Goal: Transaction & Acquisition: Purchase product/service

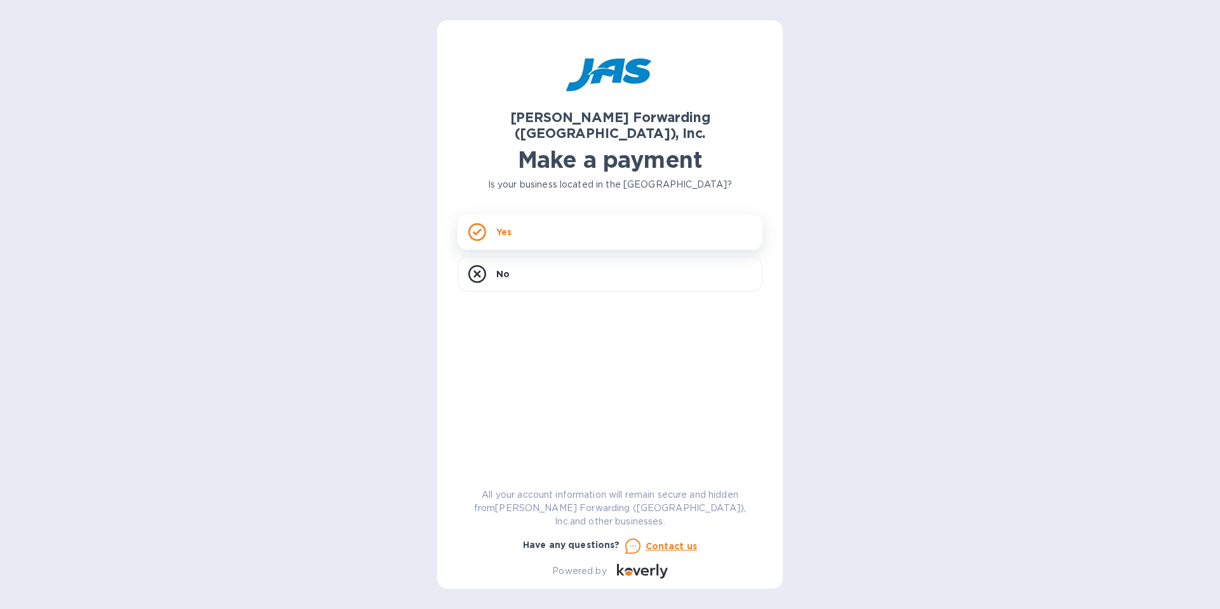
click at [576, 218] on div "Yes" at bounding box center [610, 232] width 305 height 36
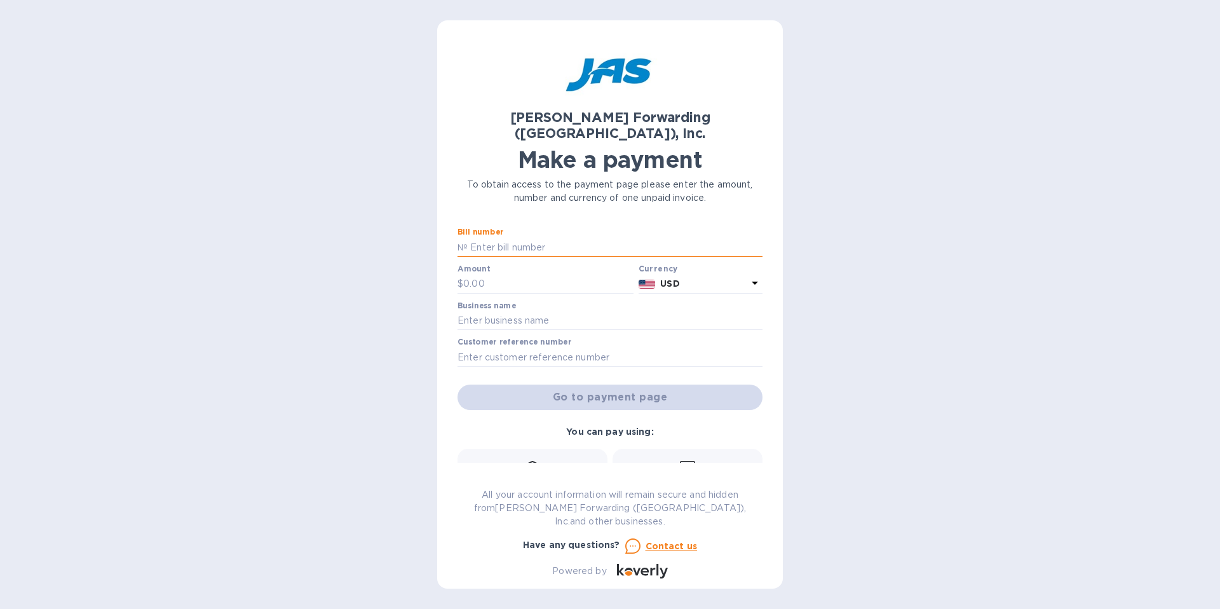
click at [532, 238] on input "text" at bounding box center [615, 247] width 295 height 19
paste input "SFO503326868"
type input "SFO503326868"
click at [520, 275] on input "text" at bounding box center [548, 284] width 170 height 19
click at [691, 277] on p "USD" at bounding box center [703, 283] width 87 height 13
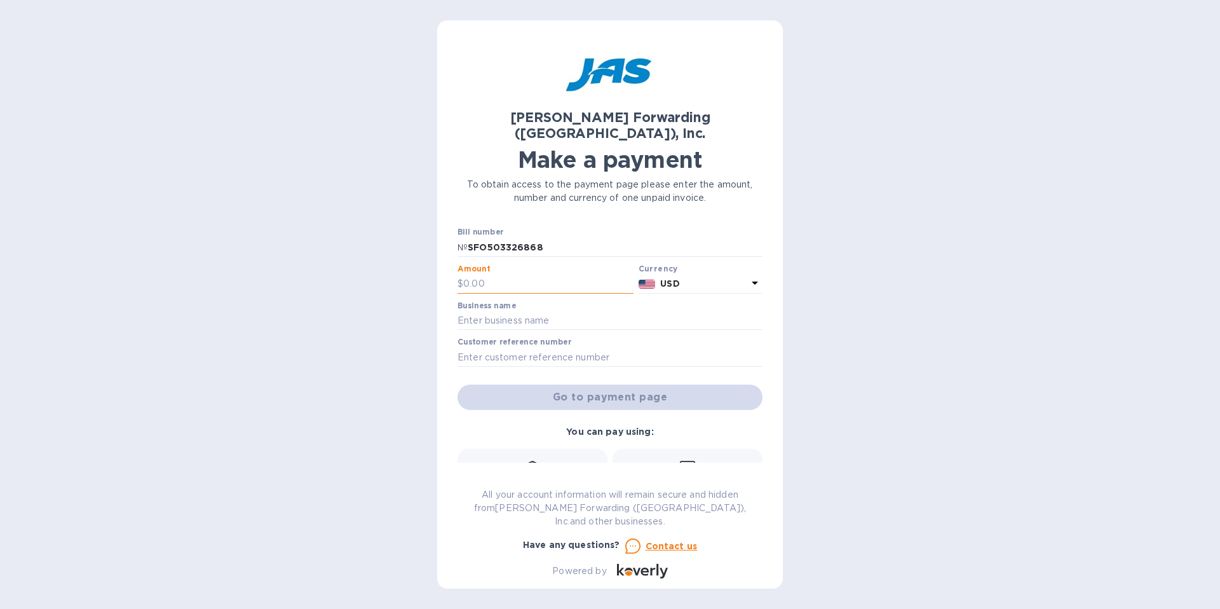
click at [493, 275] on input "text" at bounding box center [548, 284] width 170 height 19
paste input "1,888.00"
type input "1,888.00"
click at [531, 311] on input "text" at bounding box center [610, 320] width 305 height 19
type input "Bulo LLC"
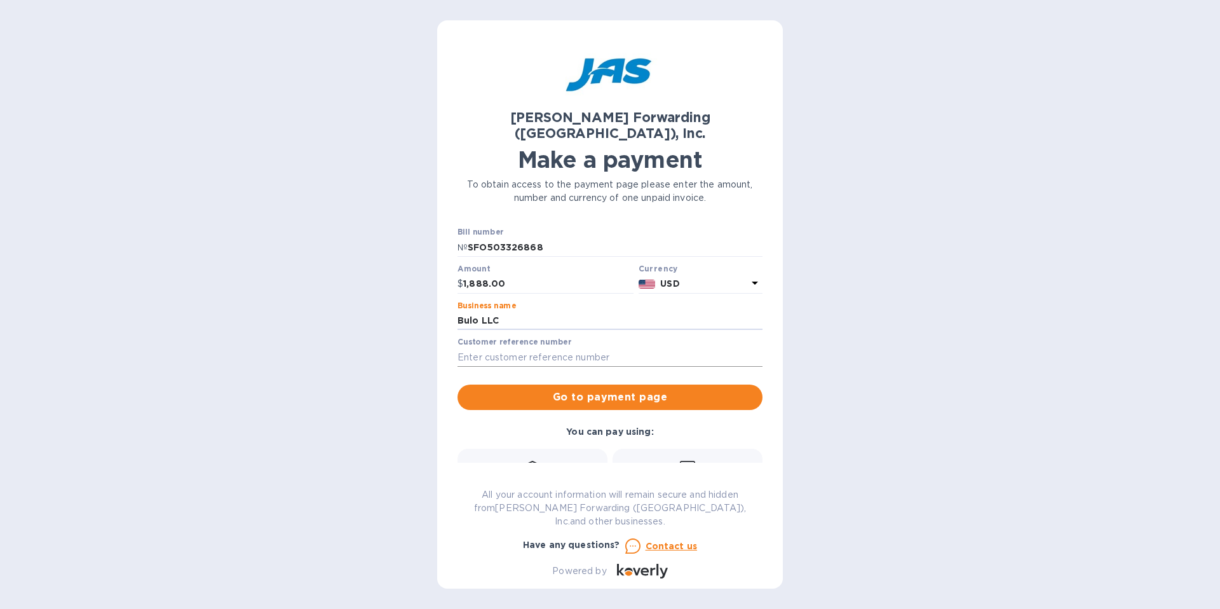
click at [500, 348] on input "text" at bounding box center [610, 357] width 305 height 19
paste input "1,888.00"
type input "1"
click at [496, 238] on input "SFO503326868" at bounding box center [615, 247] width 295 height 19
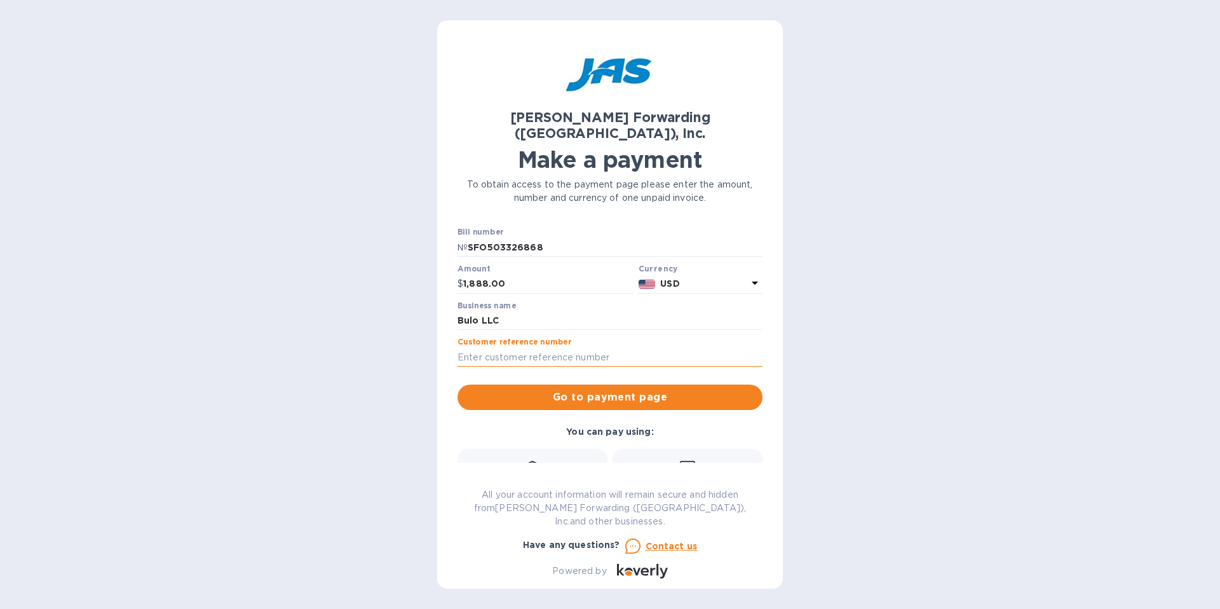
click at [505, 348] on input "text" at bounding box center [610, 357] width 305 height 19
paste input "SFO503326868"
type input "SFO503326868"
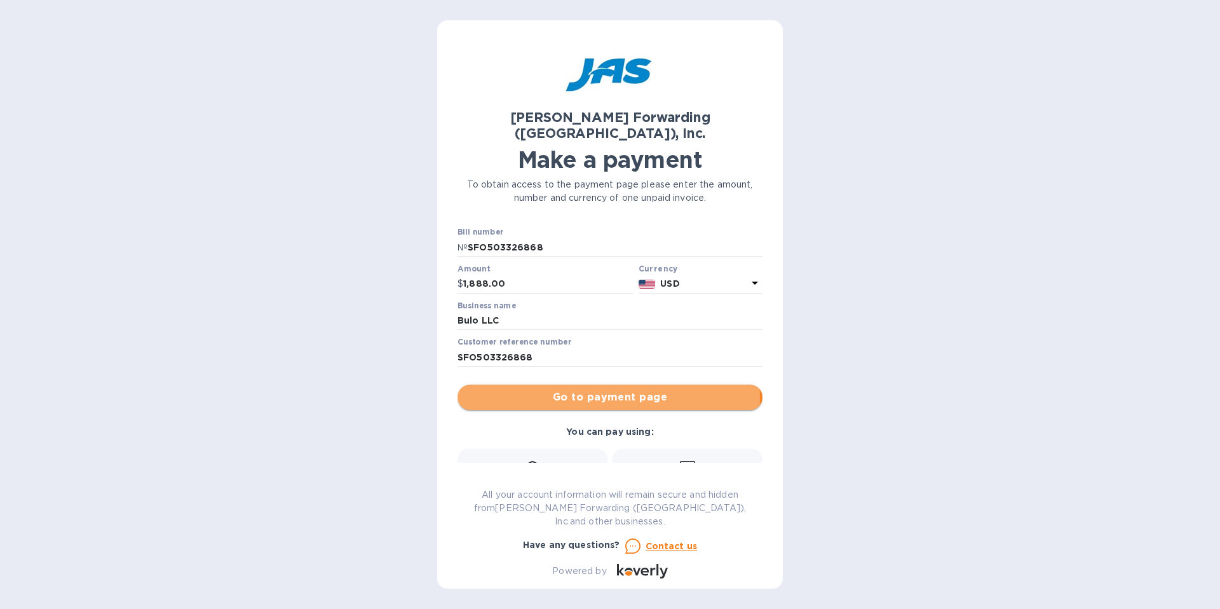
click at [608, 390] on span "Go to payment page" at bounding box center [610, 397] width 285 height 15
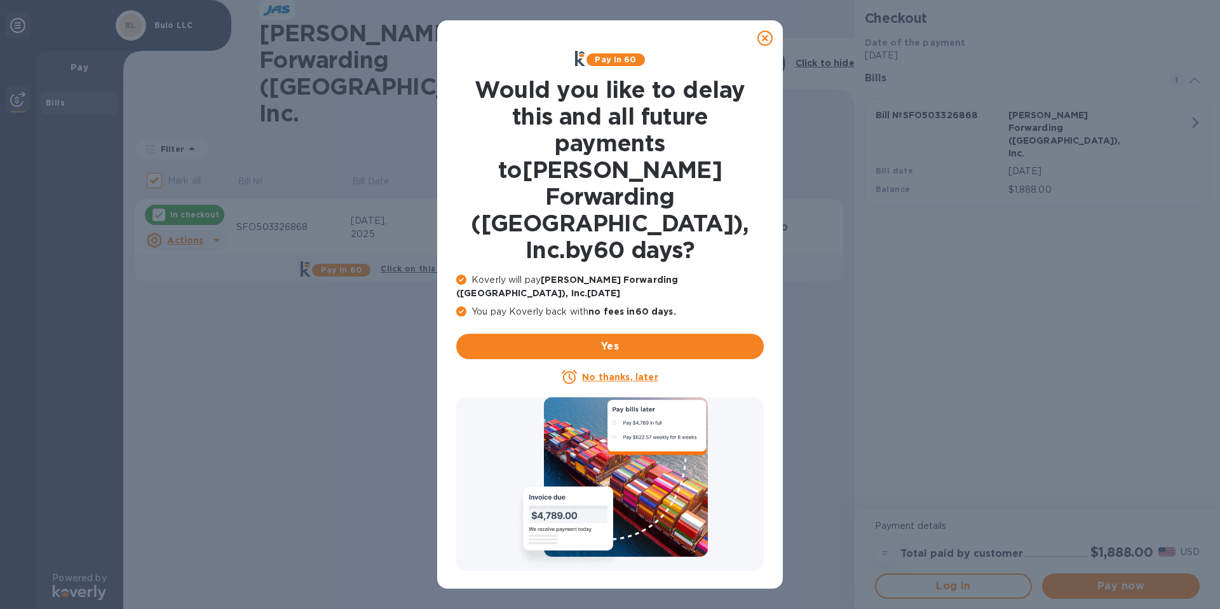
click at [613, 372] on u "No thanks, later" at bounding box center [620, 377] width 76 height 10
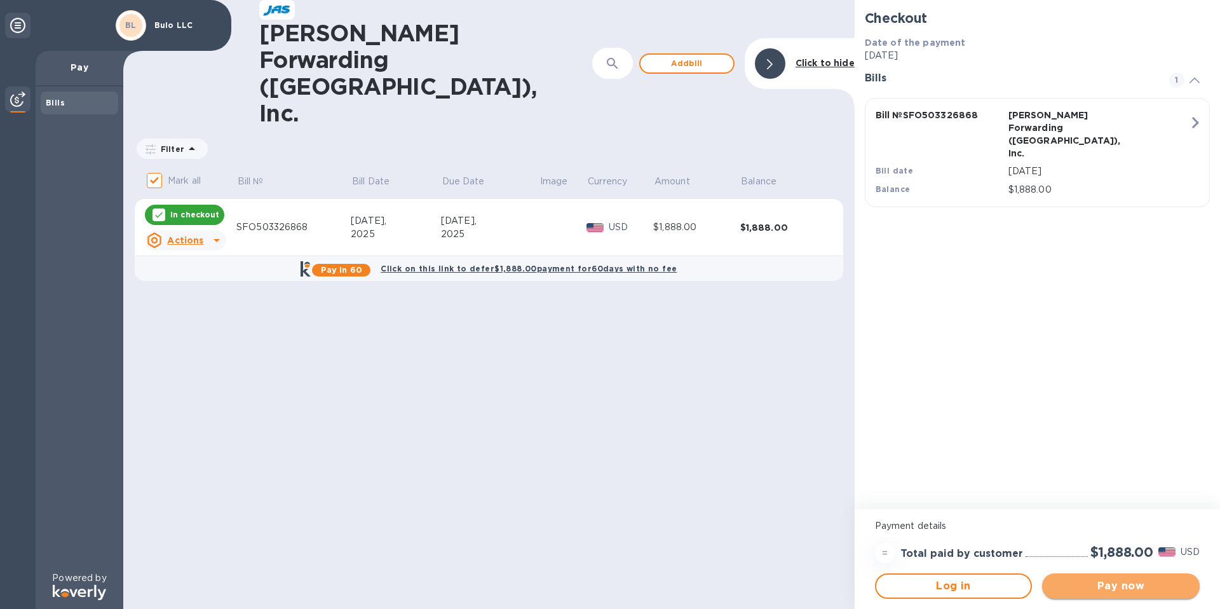
click at [1124, 589] on span "Pay now" at bounding box center [1120, 585] width 137 height 15
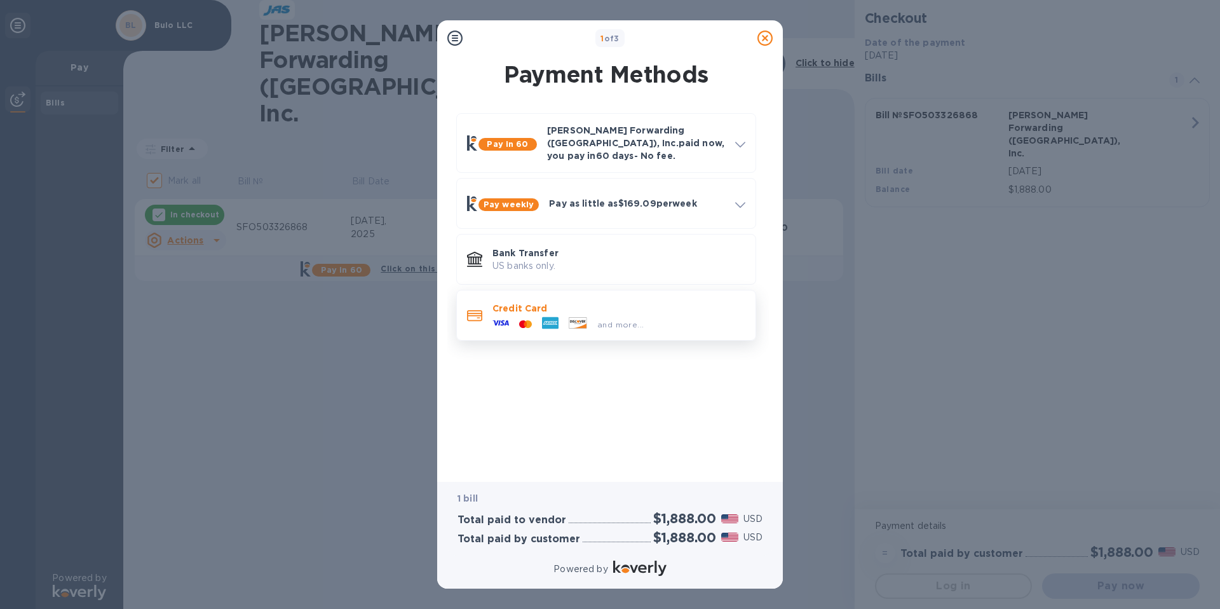
click at [625, 302] on p "Credit Card" at bounding box center [619, 308] width 253 height 13
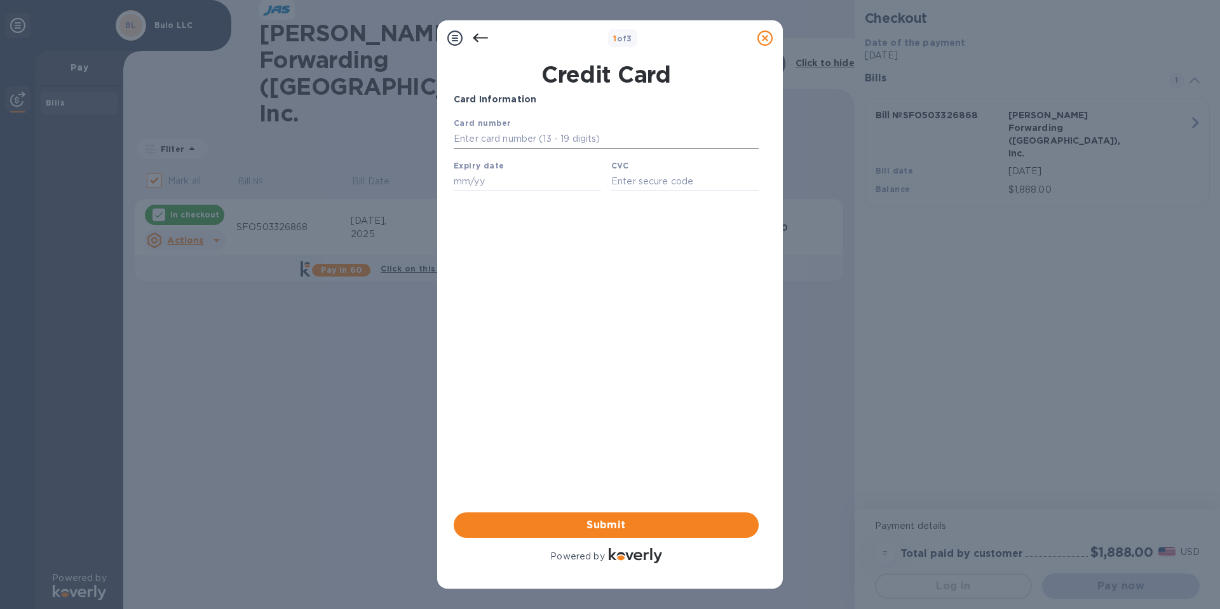
click at [474, 137] on input "text" at bounding box center [606, 139] width 305 height 19
type input "[CREDIT_CARD_NUMBER]"
click at [473, 178] on input "text" at bounding box center [527, 181] width 147 height 19
type input "05/30"
click at [665, 186] on input "text" at bounding box center [684, 181] width 147 height 19
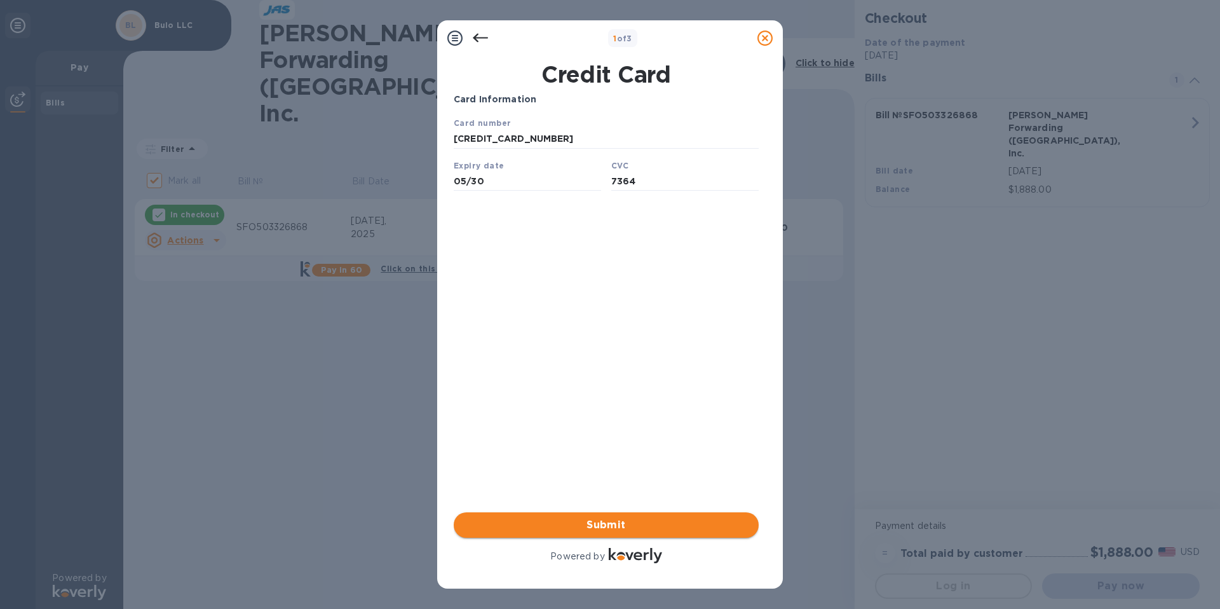
type input "7364"
click at [614, 524] on span "Submit" at bounding box center [606, 524] width 285 height 15
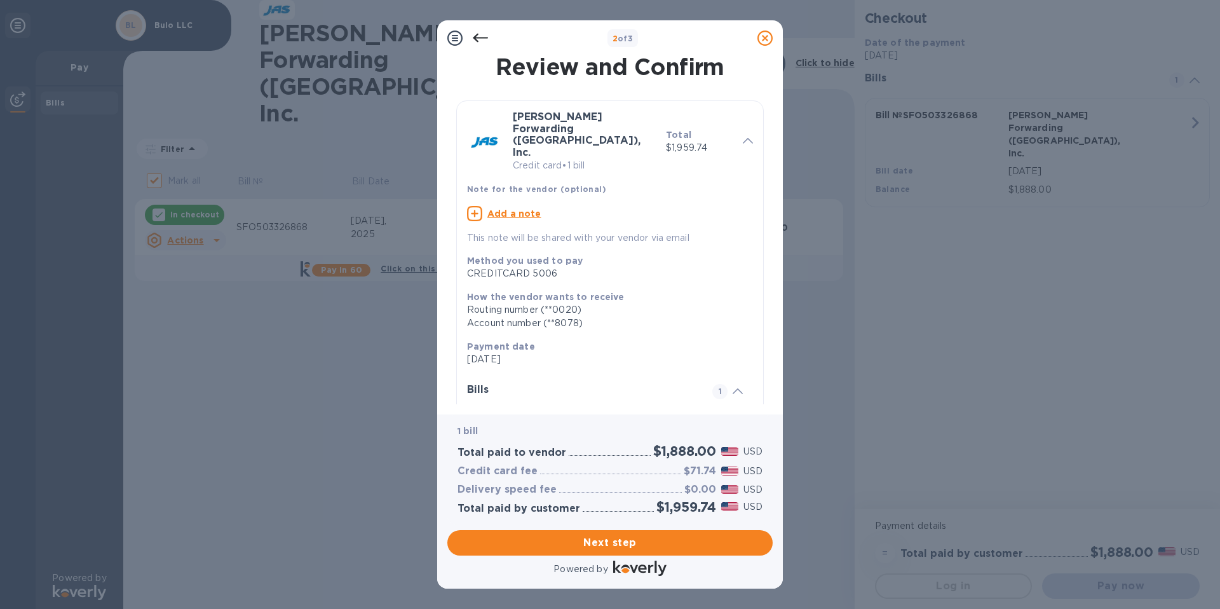
click at [480, 41] on icon at bounding box center [480, 38] width 15 height 15
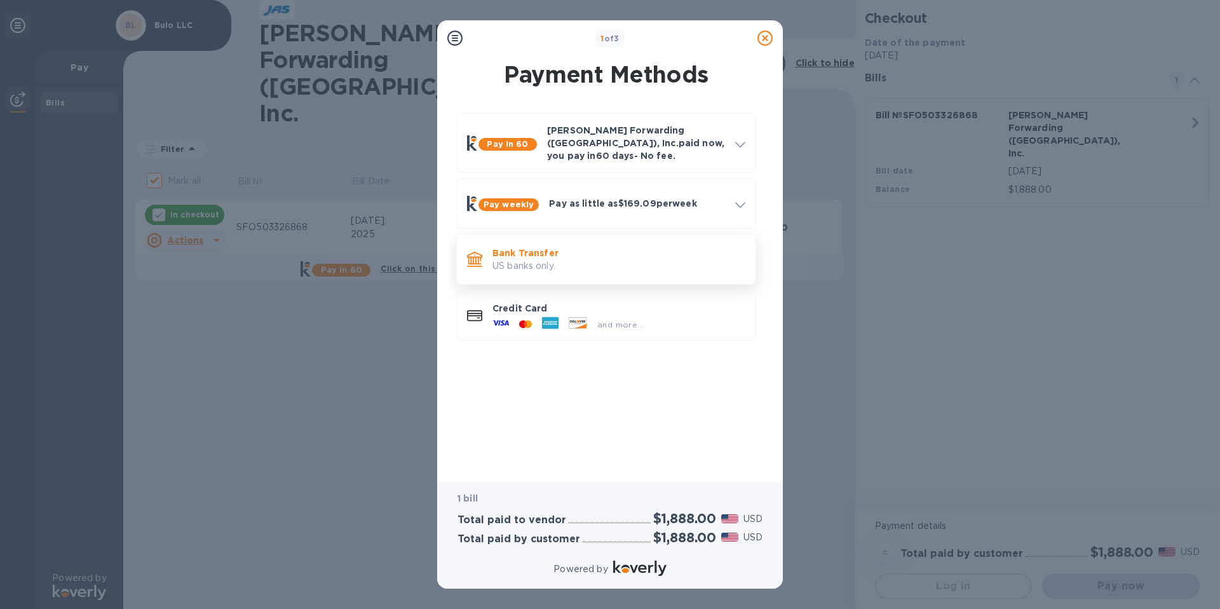
click at [534, 259] on p "US banks only." at bounding box center [619, 265] width 253 height 13
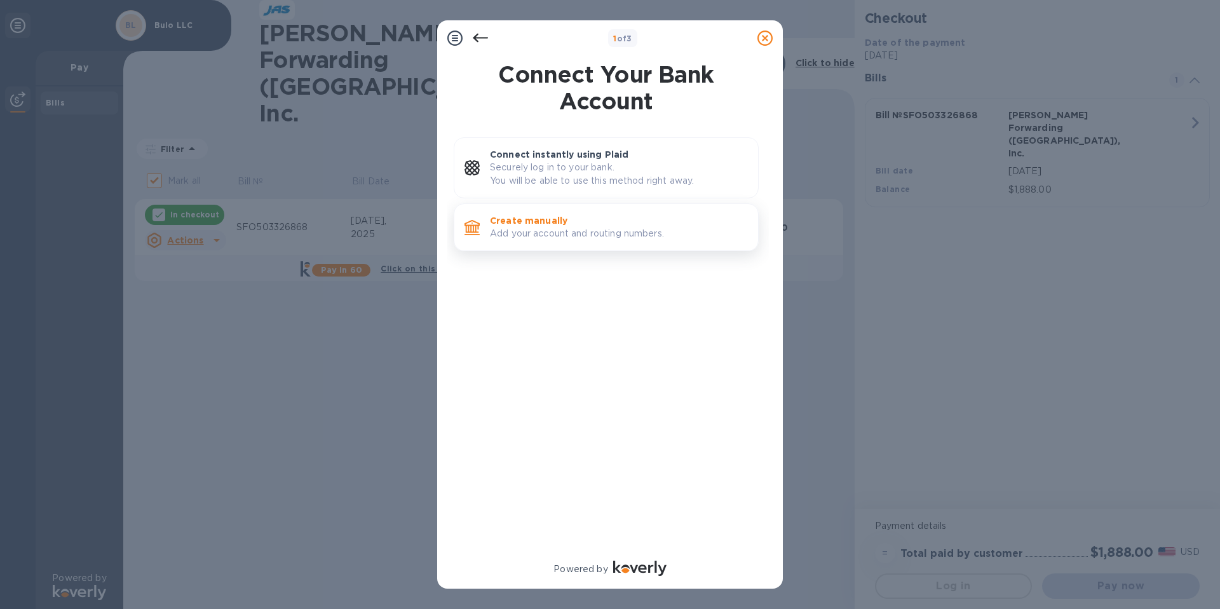
click at [531, 224] on p "Create manually" at bounding box center [619, 220] width 258 height 13
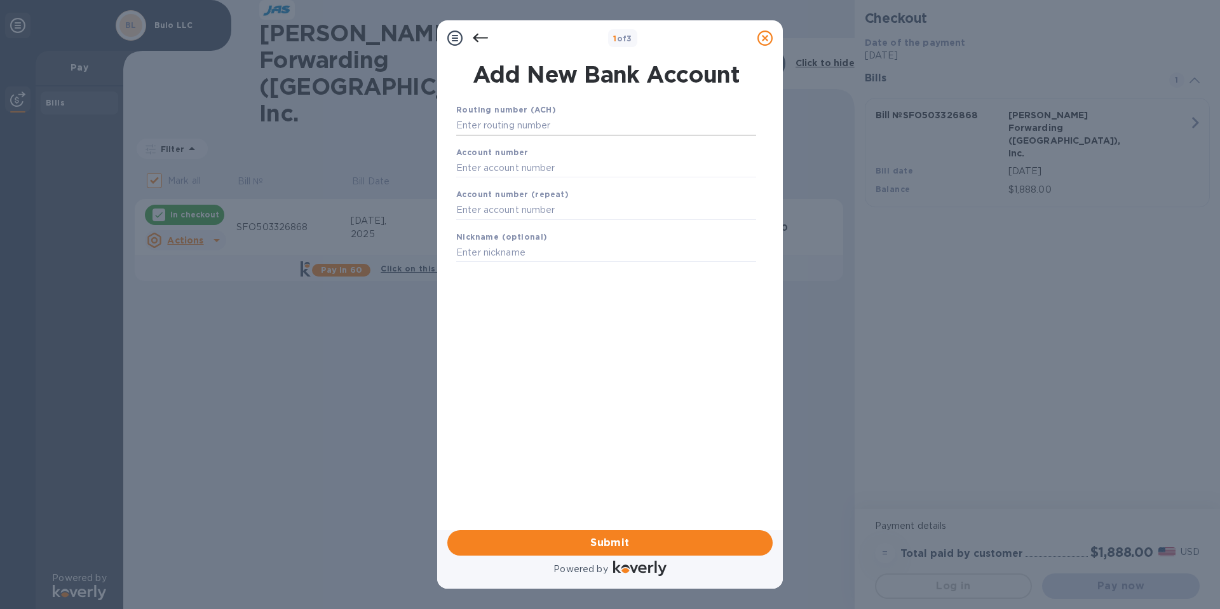
click at [504, 125] on input "text" at bounding box center [606, 125] width 300 height 19
click at [494, 128] on input "text" at bounding box center [606, 125] width 300 height 19
paste input "121042882"
type input "121042882"
click at [500, 185] on input "text" at bounding box center [606, 183] width 300 height 19
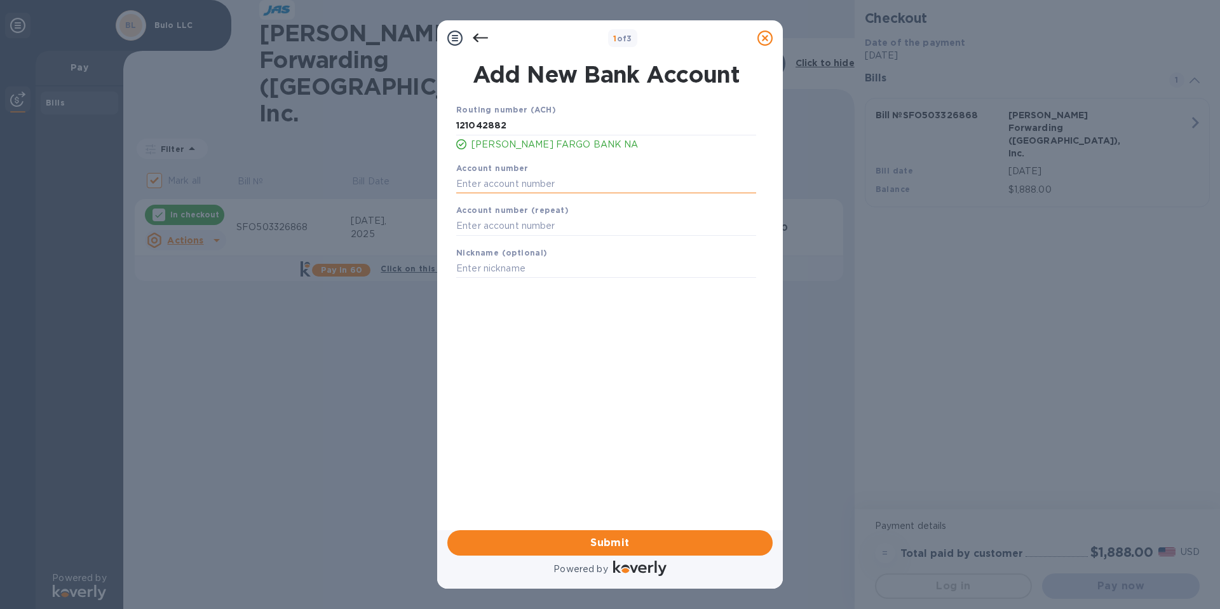
click at [507, 182] on input "text" at bounding box center [606, 183] width 300 height 19
paste input "0047545975"
type input "0047545975"
click at [521, 225] on input "text" at bounding box center [606, 226] width 300 height 19
type input "0047545975"
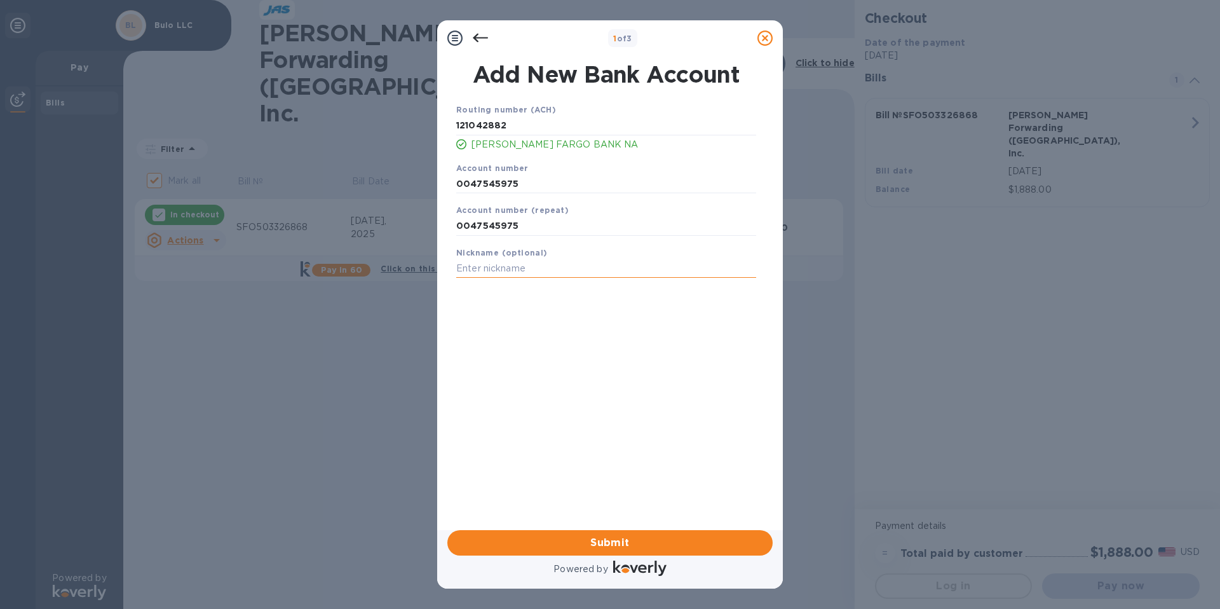
click at [470, 269] on input "text" at bounding box center [606, 268] width 300 height 19
click at [666, 386] on div "Routing number (ACH) [US_BANK_ROUTING_MICR] [PERSON_NAME] FARGO BANK NA Account…" at bounding box center [606, 300] width 325 height 414
click at [650, 541] on span "Submit" at bounding box center [610, 542] width 305 height 15
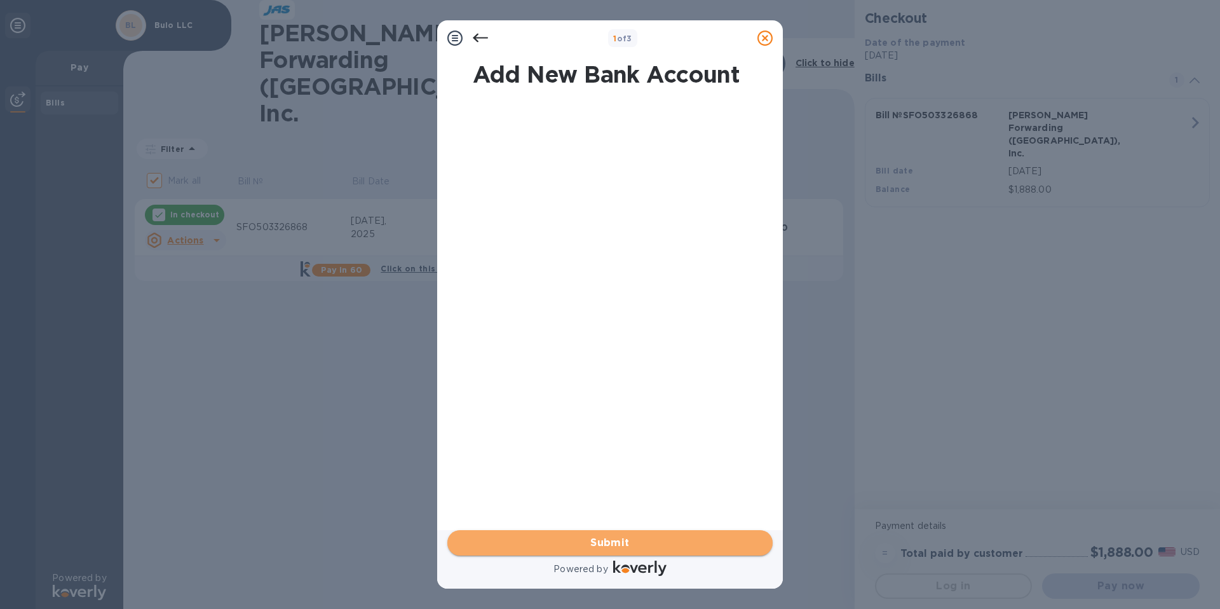
click at [650, 542] on span "Submit" at bounding box center [610, 542] width 305 height 15
